Goal: Task Accomplishment & Management: Manage account settings

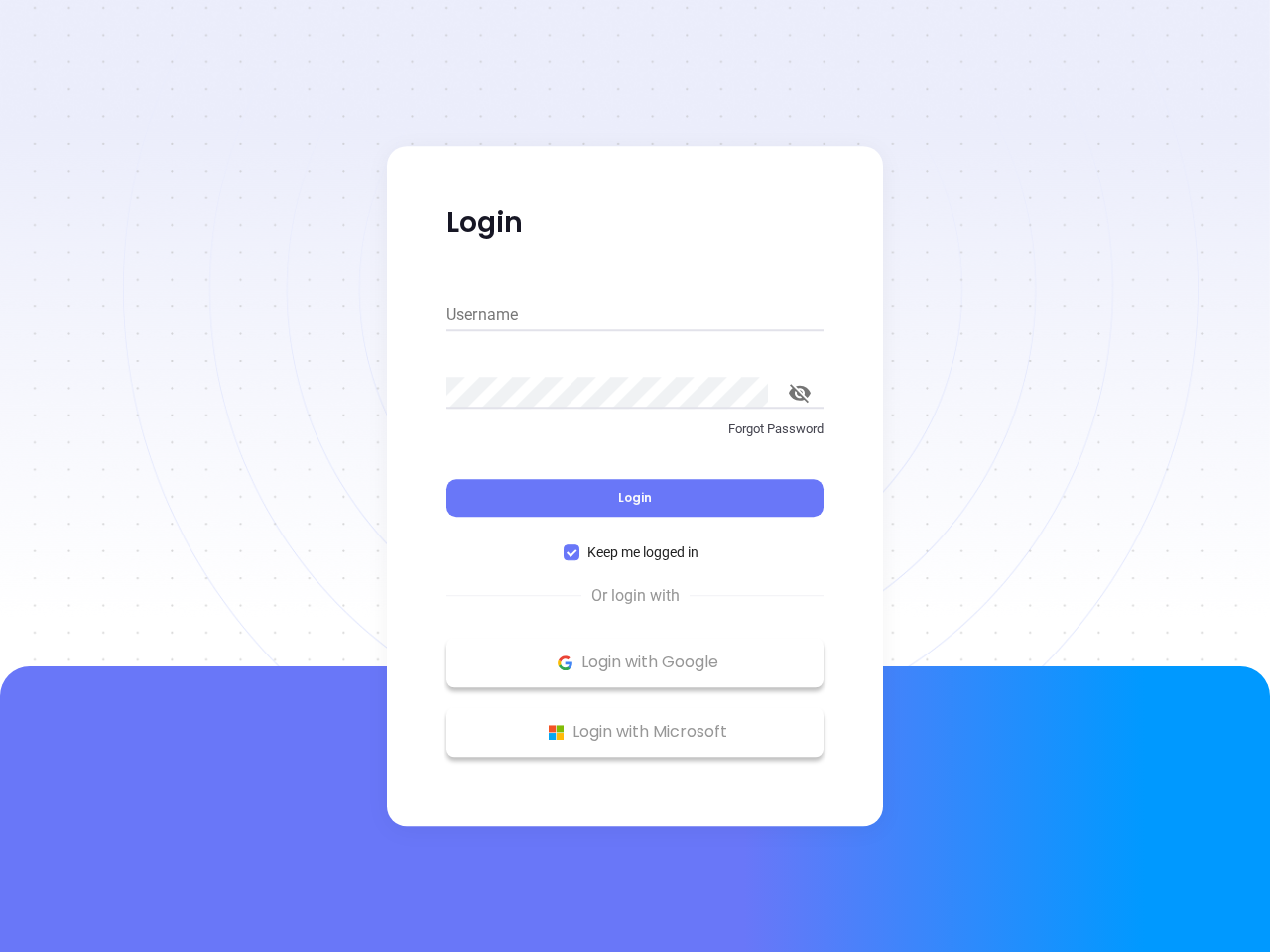
click at [635, 476] on div "Login" at bounding box center [635, 486] width 377 height 62
click at [635, 316] on input "Username" at bounding box center [635, 316] width 377 height 32
click at [800, 393] on icon "toggle password visibility" at bounding box center [800, 393] width 22 height 19
click at [635, 498] on span "Login" at bounding box center [635, 497] width 34 height 17
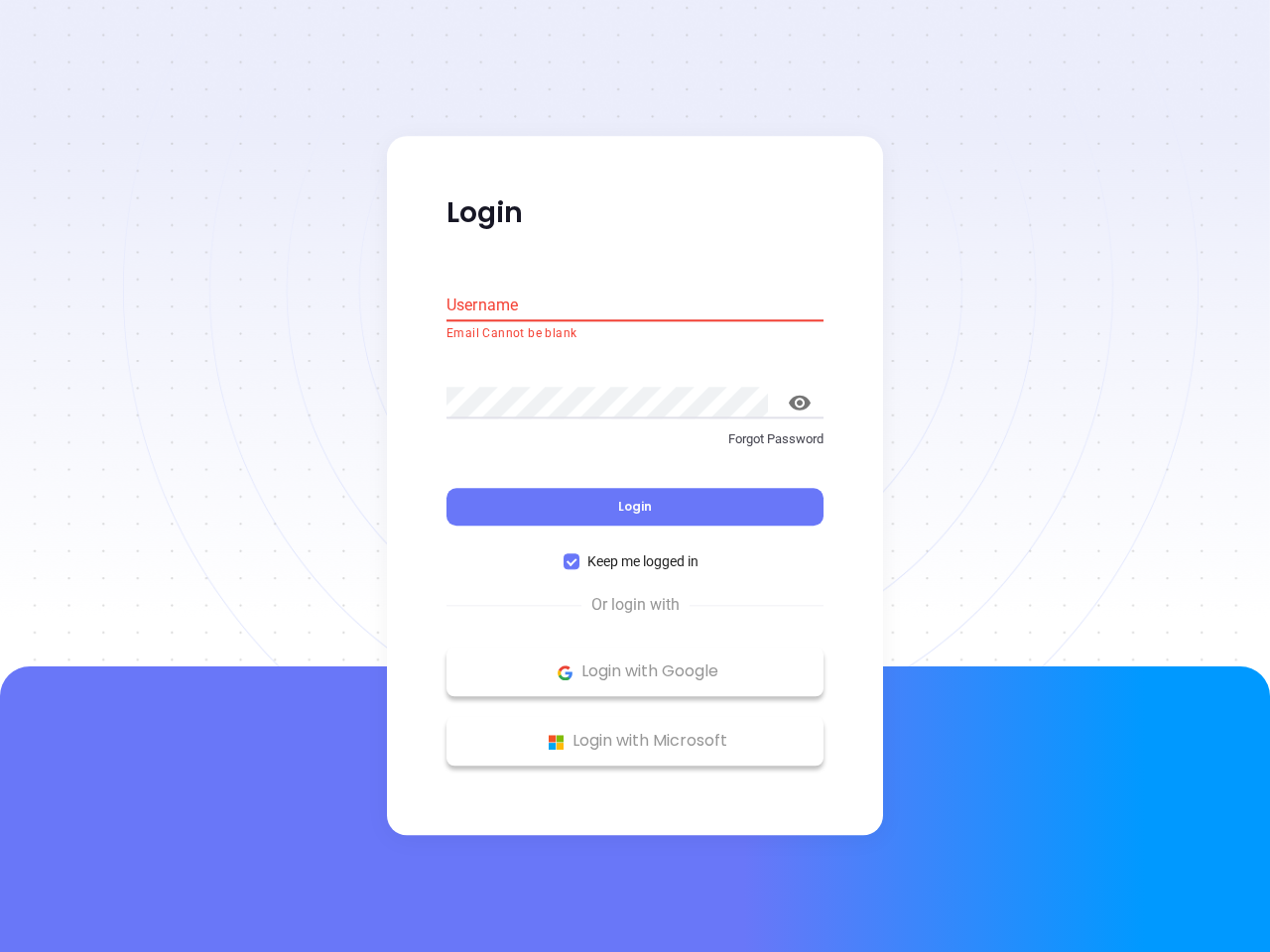
click at [635, 552] on span "Keep me logged in" at bounding box center [642, 562] width 127 height 22
click at [580, 554] on input "Keep me logged in" at bounding box center [572, 562] width 16 height 16
checkbox input "false"
click at [635, 662] on p "Login with Google" at bounding box center [635, 672] width 358 height 30
click at [635, 732] on p "Login with Microsoft" at bounding box center [635, 742] width 358 height 30
